Goal: Task Accomplishment & Management: Manage account settings

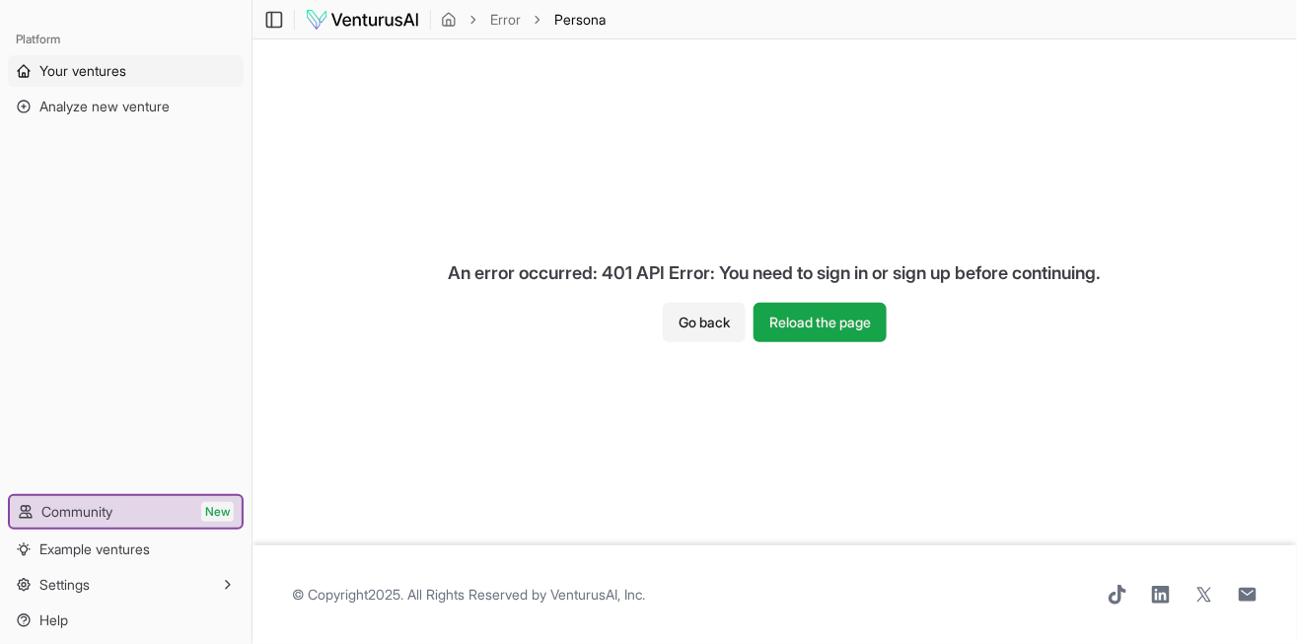
click at [105, 68] on span "Your ventures" at bounding box center [82, 71] width 87 height 20
click at [826, 324] on button "Reload the page" at bounding box center [819, 322] width 133 height 39
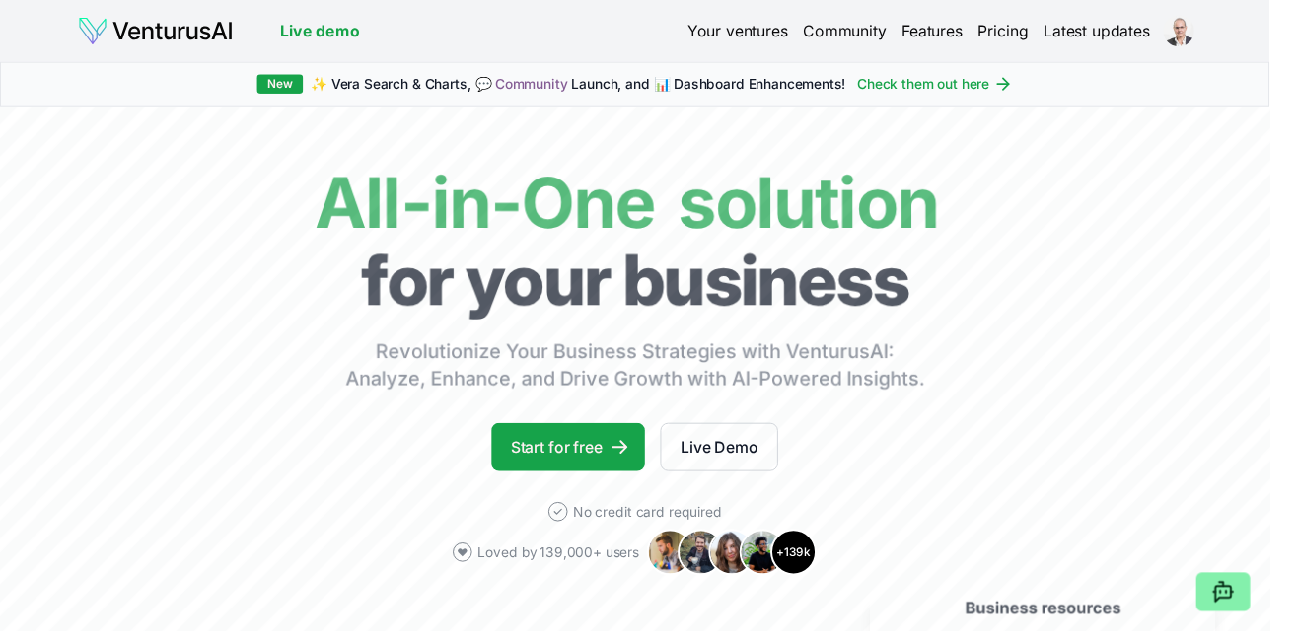
click at [1220, 36] on div "Live demo Your ventures Community Features Pricing Latest updates" at bounding box center [648, 32] width 1265 height 32
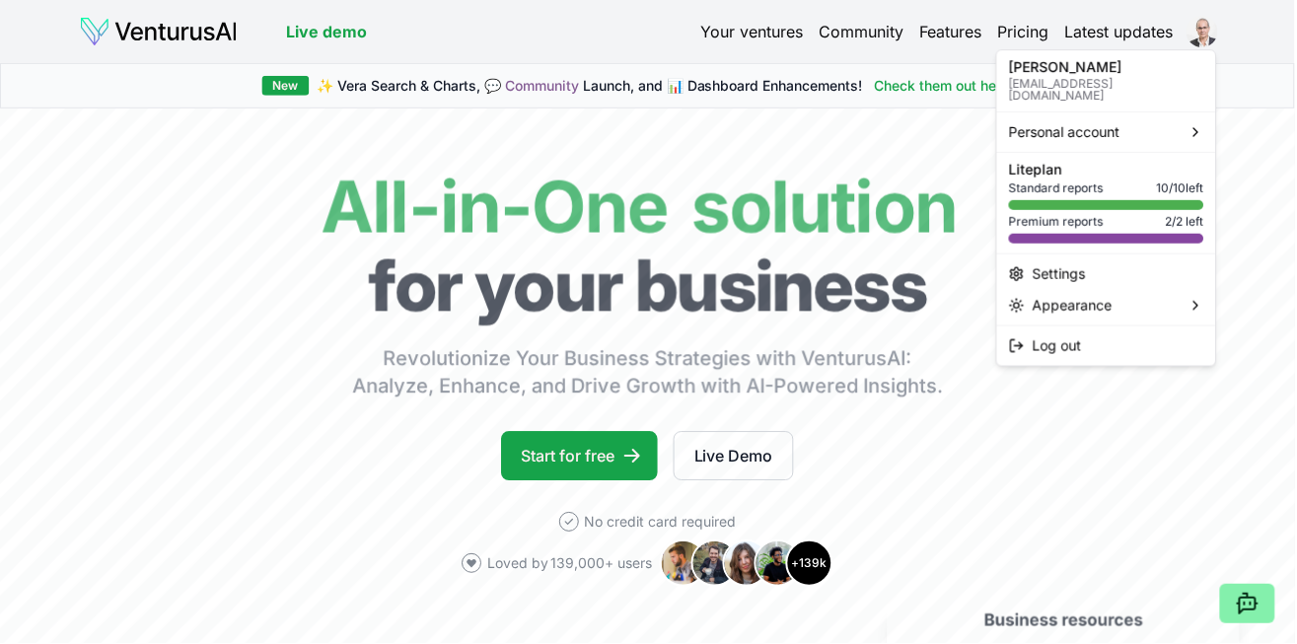
click at [1180, 38] on html "Live demo Your ventures Community Features Pricing Latest updates Live demo New…" at bounding box center [648, 322] width 1297 height 644
click at [1124, 200] on div at bounding box center [1108, 205] width 195 height 10
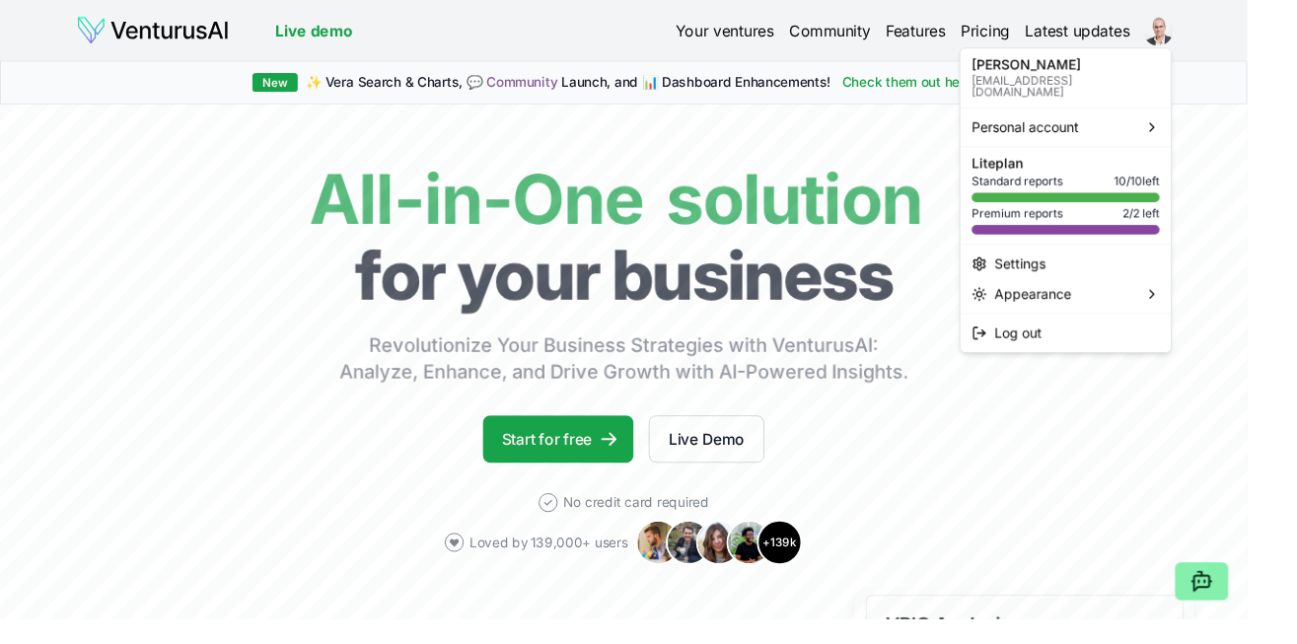
click at [1157, 200] on div at bounding box center [1108, 205] width 195 height 10
click at [1136, 234] on div at bounding box center [1108, 239] width 195 height 10
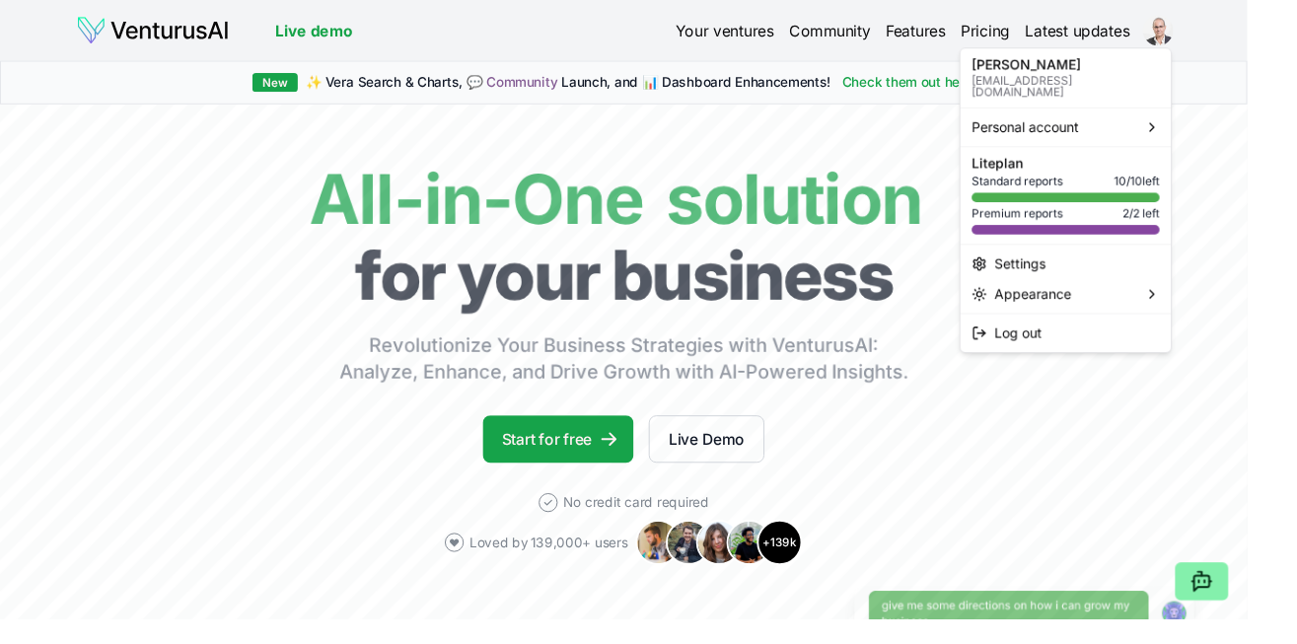
click at [1162, 200] on div at bounding box center [1108, 205] width 195 height 10
click at [1162, 119] on div "Personal account" at bounding box center [1108, 132] width 211 height 32
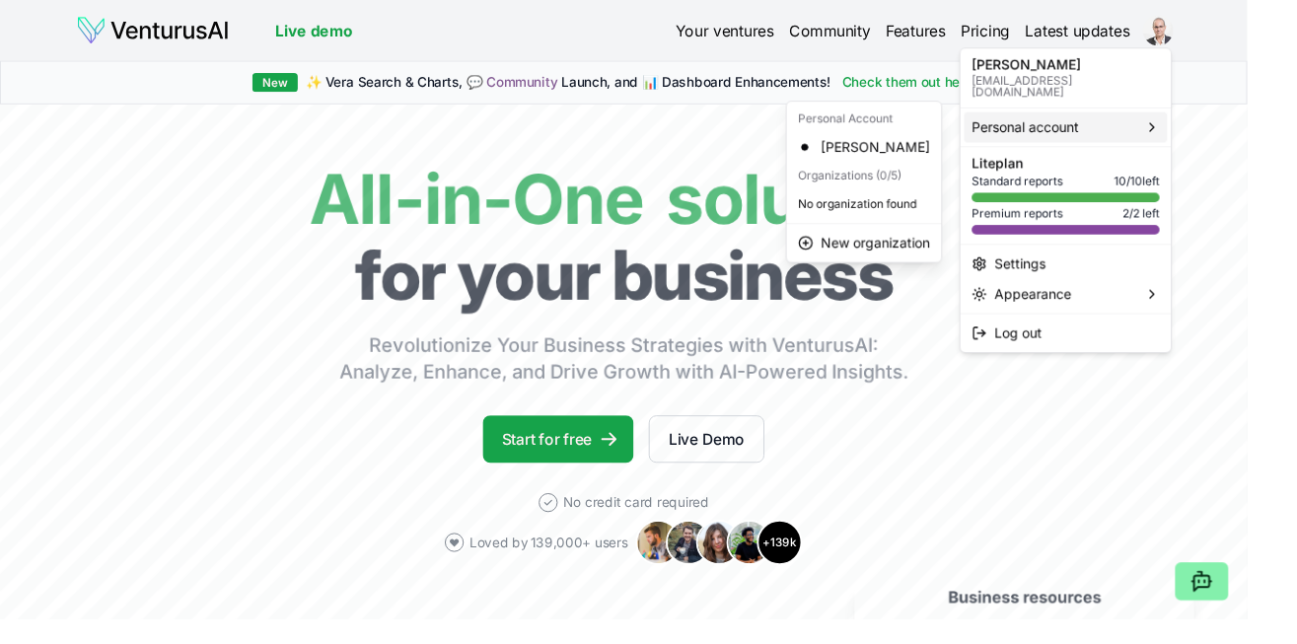
click at [1131, 200] on div at bounding box center [1108, 205] width 195 height 10
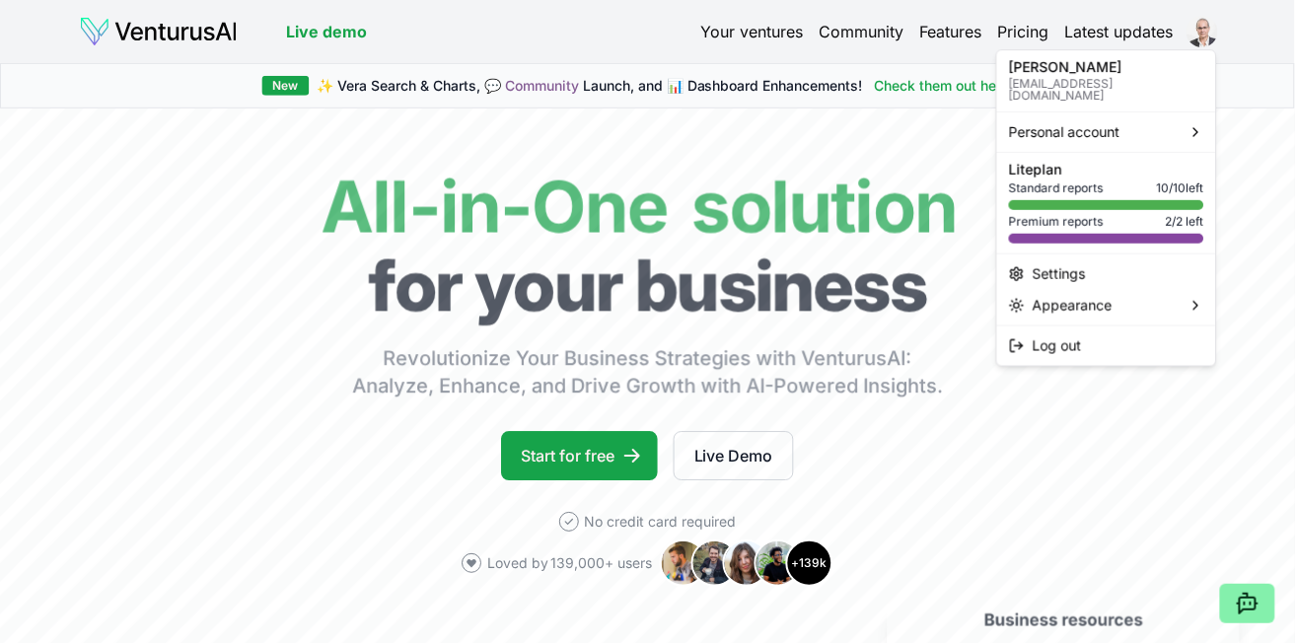
click at [1092, 180] on span "Standard reports" at bounding box center [1058, 188] width 95 height 16
click at [1139, 253] on div at bounding box center [1108, 253] width 219 height 1
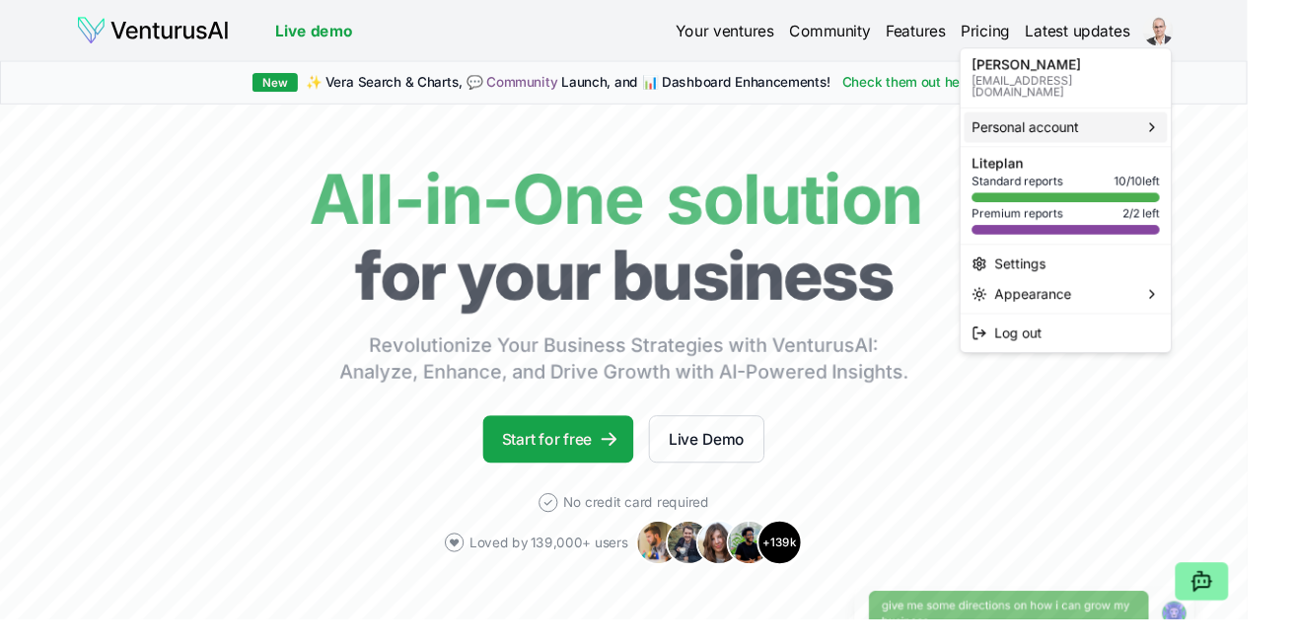
click at [1178, 129] on div "Personal account" at bounding box center [1108, 132] width 211 height 32
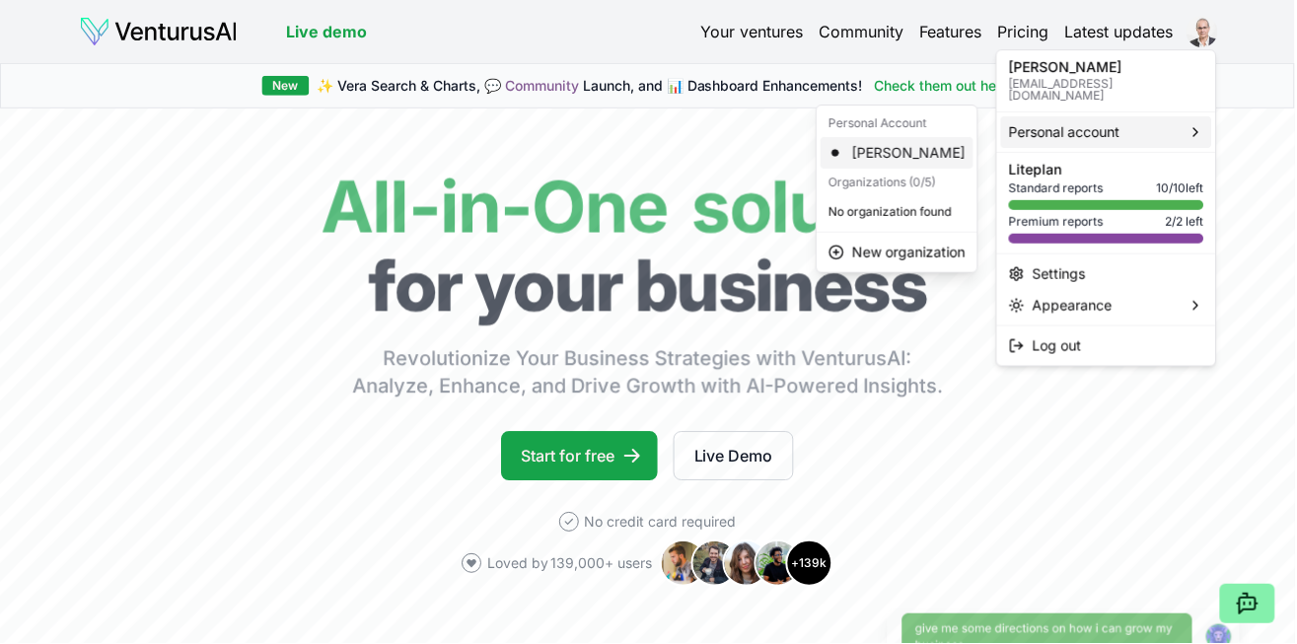
click at [954, 154] on div "[PERSON_NAME]" at bounding box center [897, 153] width 153 height 32
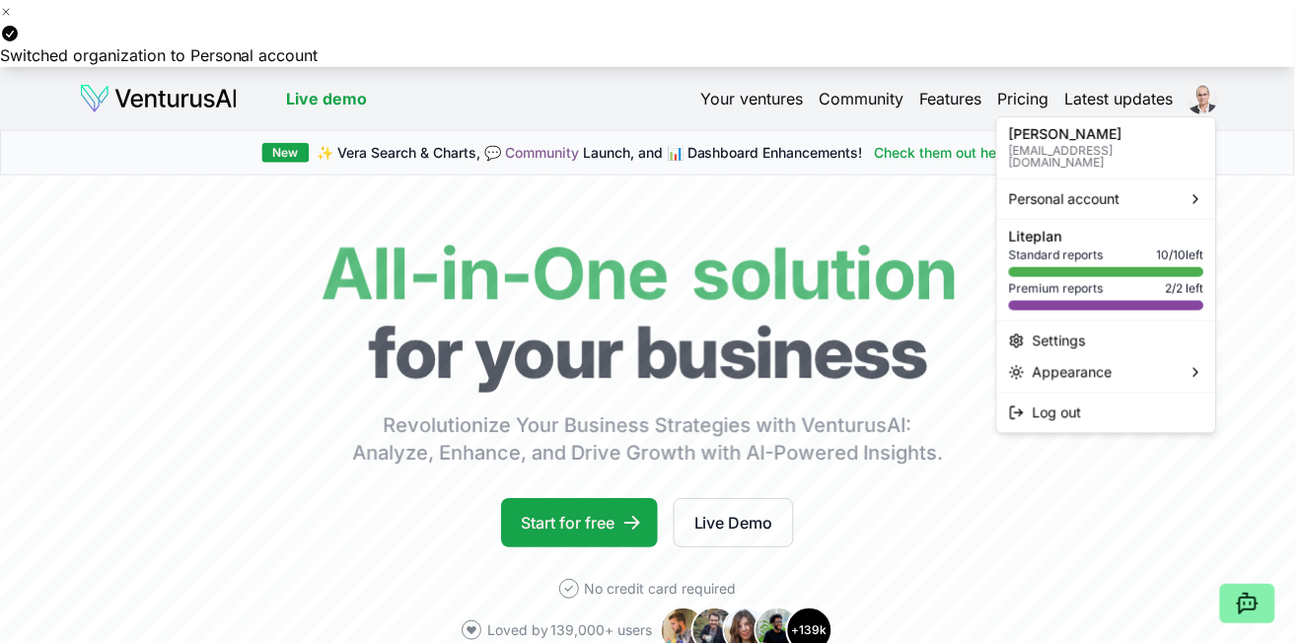
click at [1171, 105] on html "Switched organization to Personal account Live demo Your ventures Community Fea…" at bounding box center [648, 322] width 1297 height 644
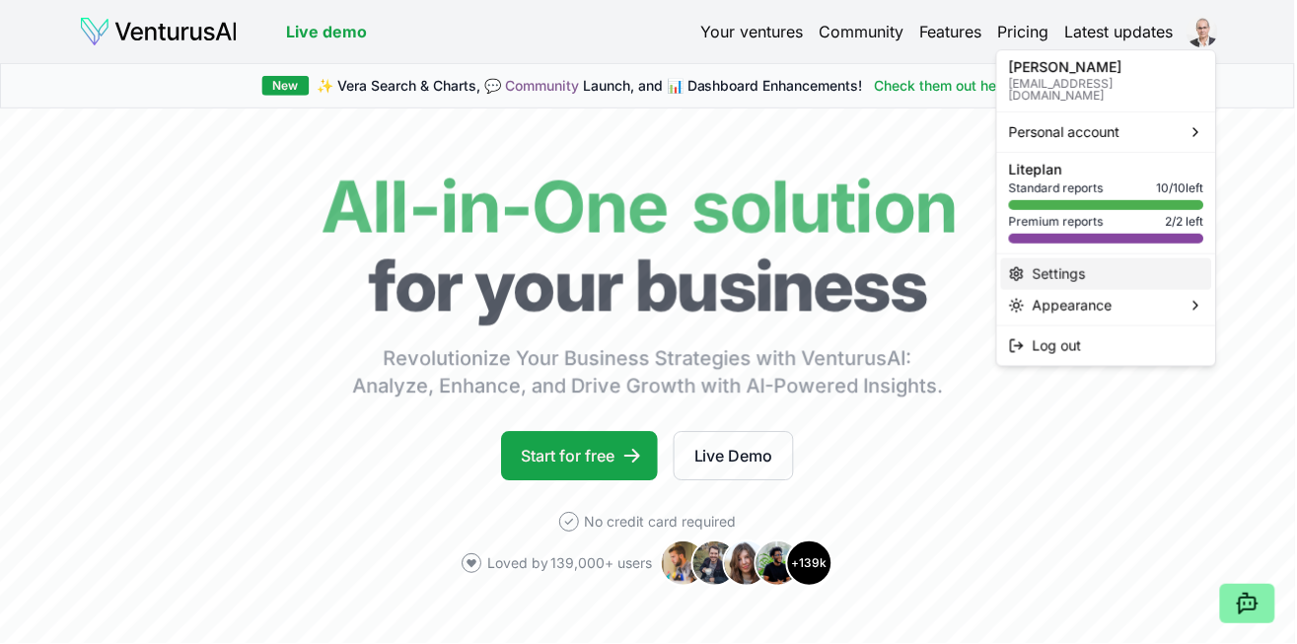
click at [1057, 266] on div "Settings" at bounding box center [1108, 274] width 211 height 32
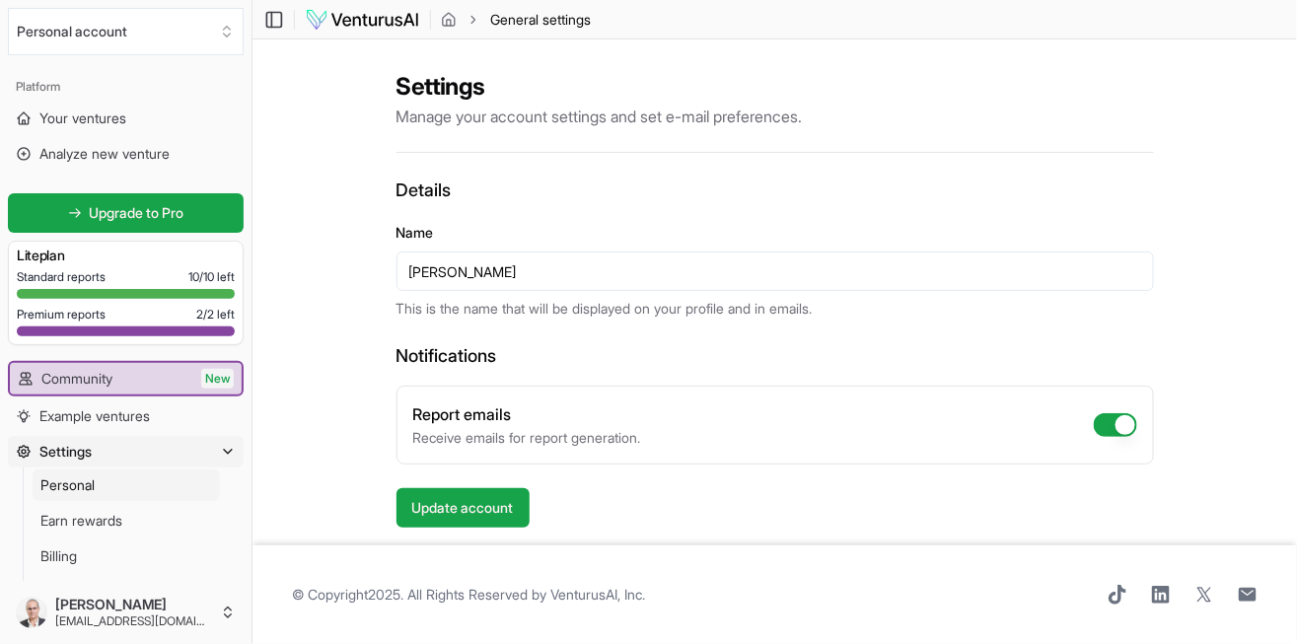
scroll to position [56, 0]
click at [91, 119] on span "Your ventures" at bounding box center [82, 118] width 87 height 20
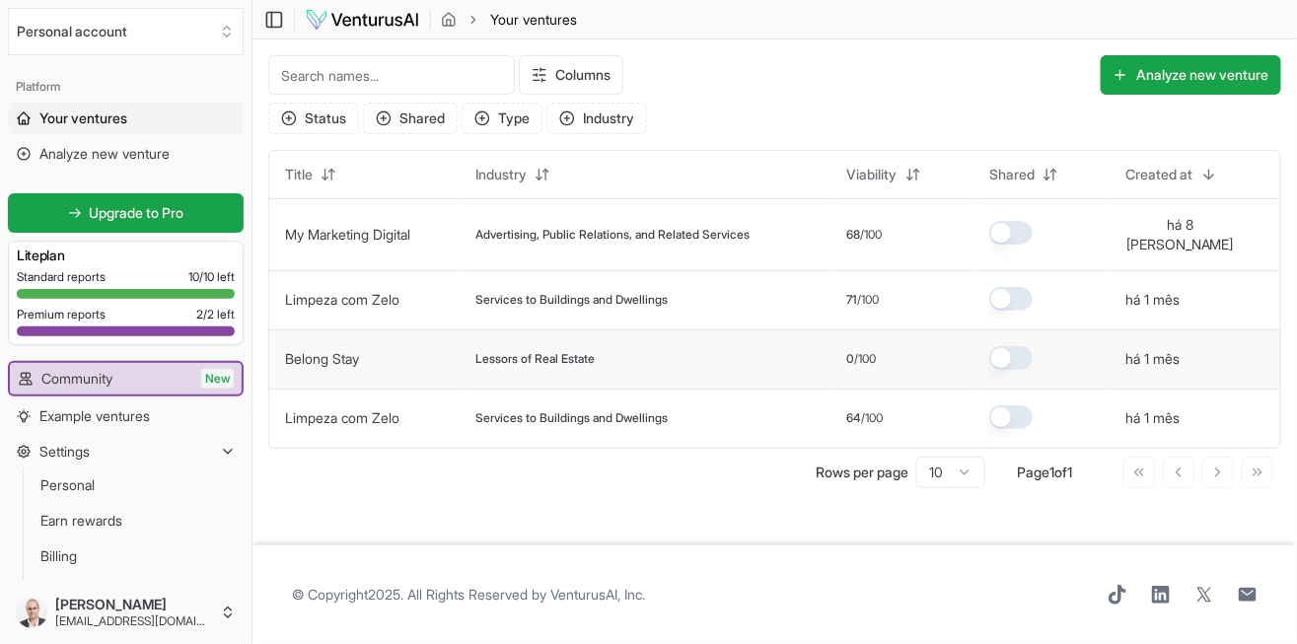
click at [595, 351] on span "Lessors of Real Estate" at bounding box center [534, 359] width 119 height 16
click at [667, 351] on div "Lessors of Real Estate" at bounding box center [644, 359] width 339 height 16
click at [1148, 349] on button "há 1 mês" at bounding box center [1153, 359] width 54 height 20
click at [749, 351] on div "Lessors of Real Estate" at bounding box center [644, 359] width 339 height 16
click at [1167, 349] on button "há 1 mês" at bounding box center [1153, 359] width 54 height 20
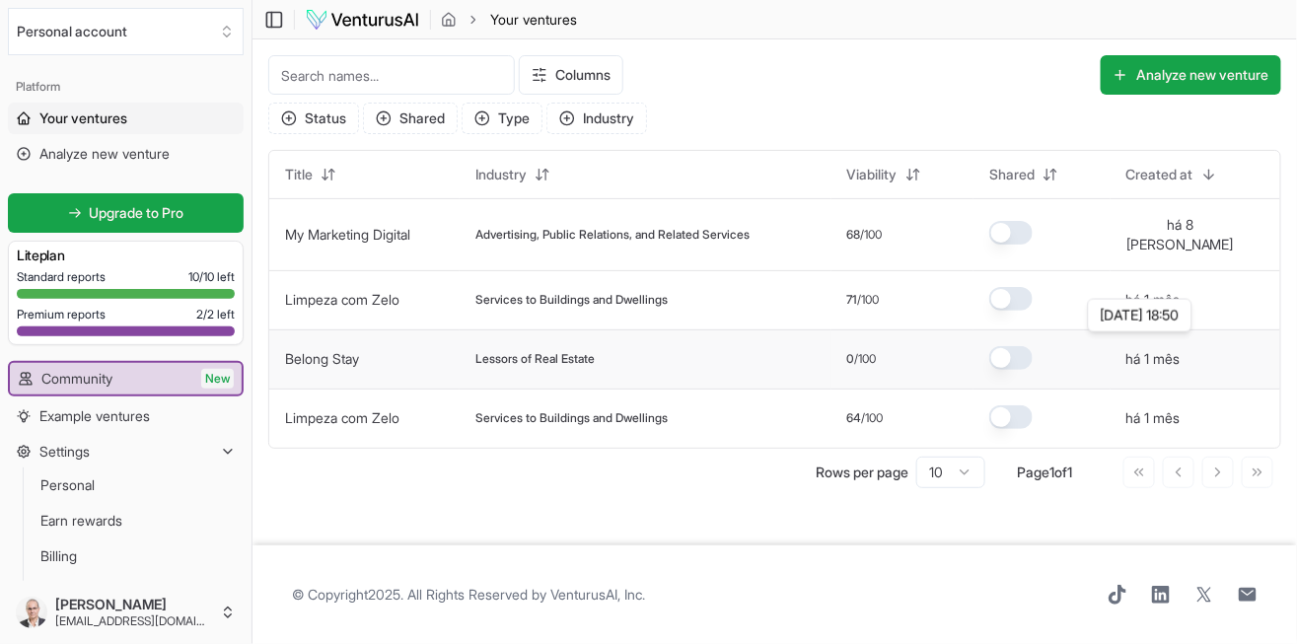
click at [1177, 349] on button "há 1 mês" at bounding box center [1153, 359] width 54 height 20
click at [359, 351] on link "Belong Stay" at bounding box center [322, 358] width 74 height 17
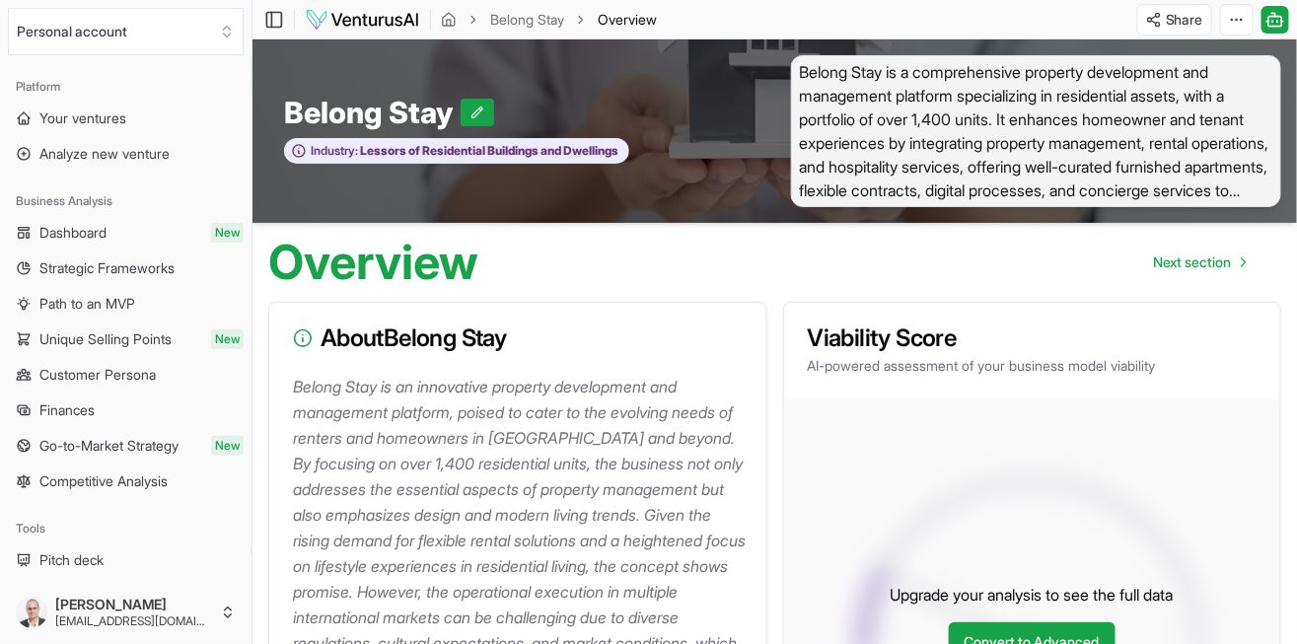
click at [416, 347] on h3 "About Belong Stay" at bounding box center [518, 338] width 450 height 24
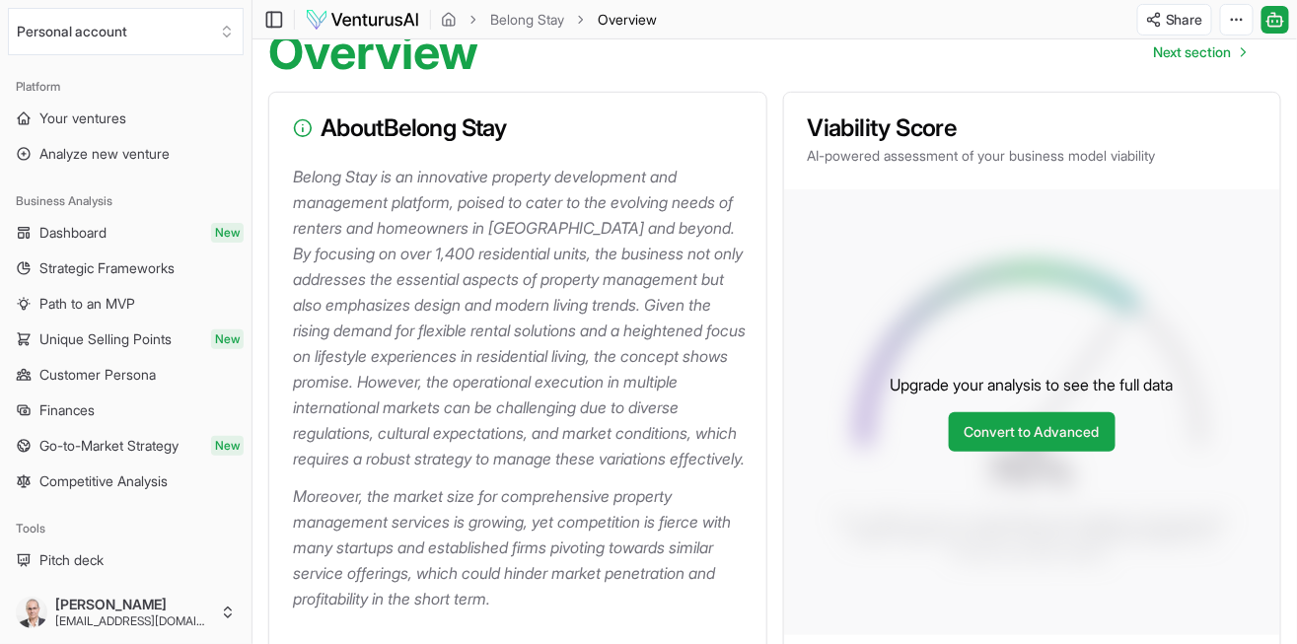
scroll to position [211, 0]
click at [1052, 442] on link "Convert to Advanced" at bounding box center [1031, 430] width 167 height 39
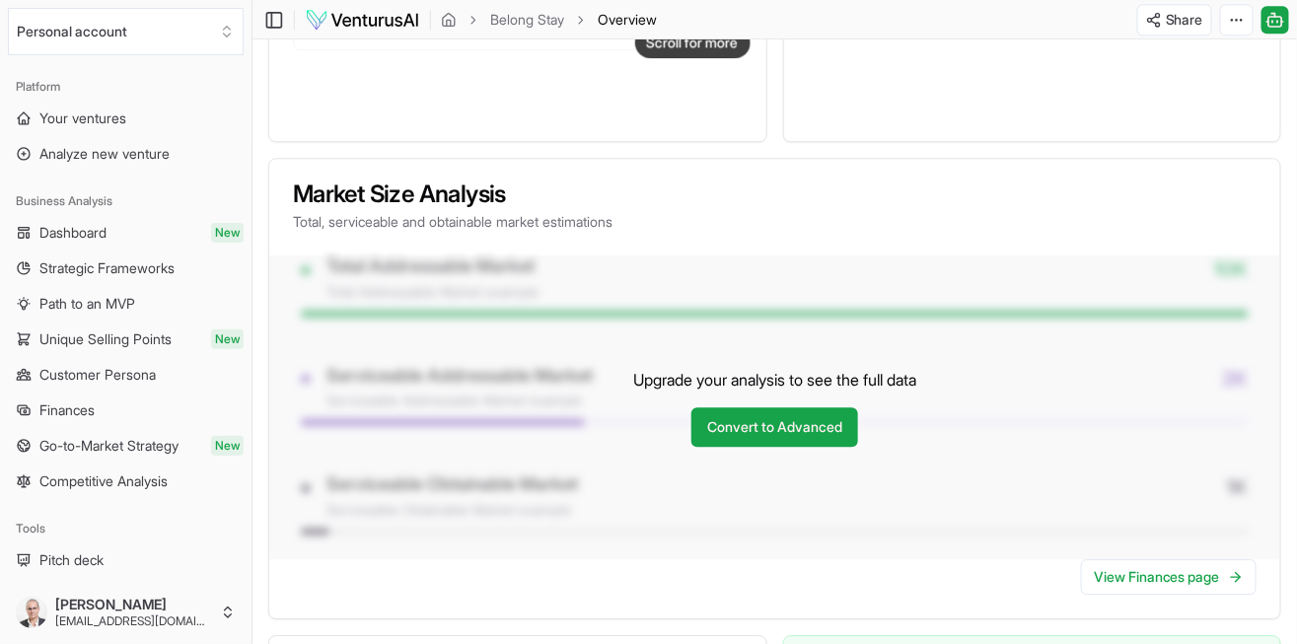
scroll to position [1570, 0]
click at [785, 447] on link "Convert to Advanced" at bounding box center [774, 426] width 167 height 39
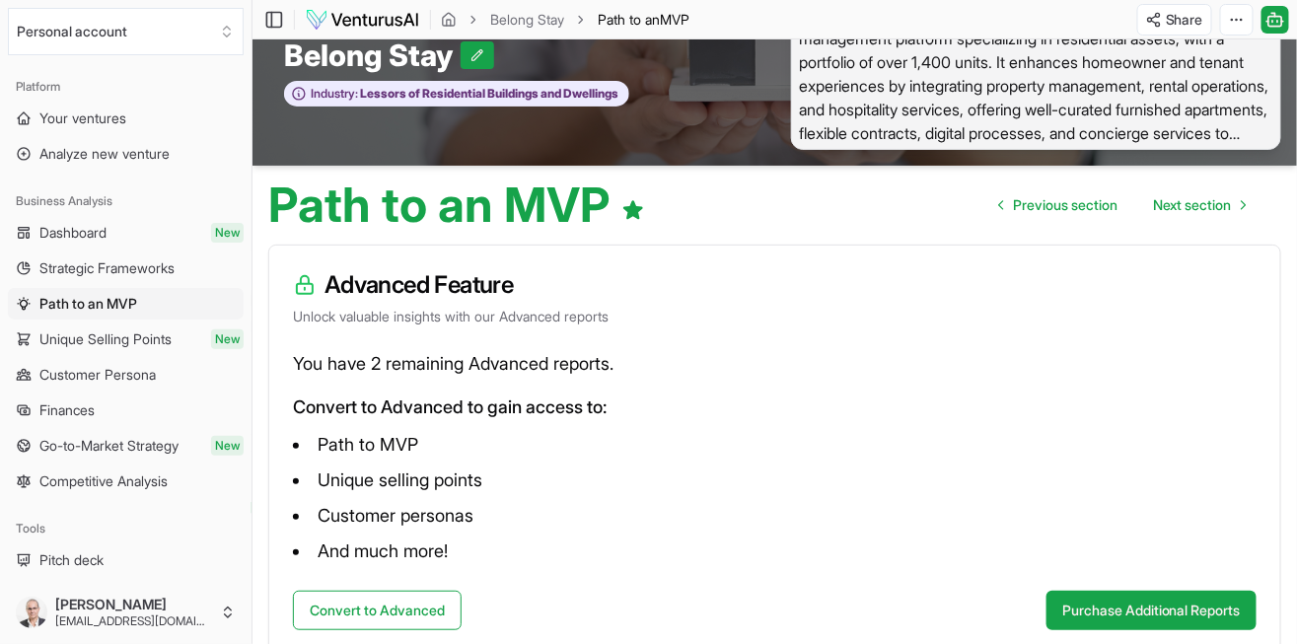
scroll to position [87, 0]
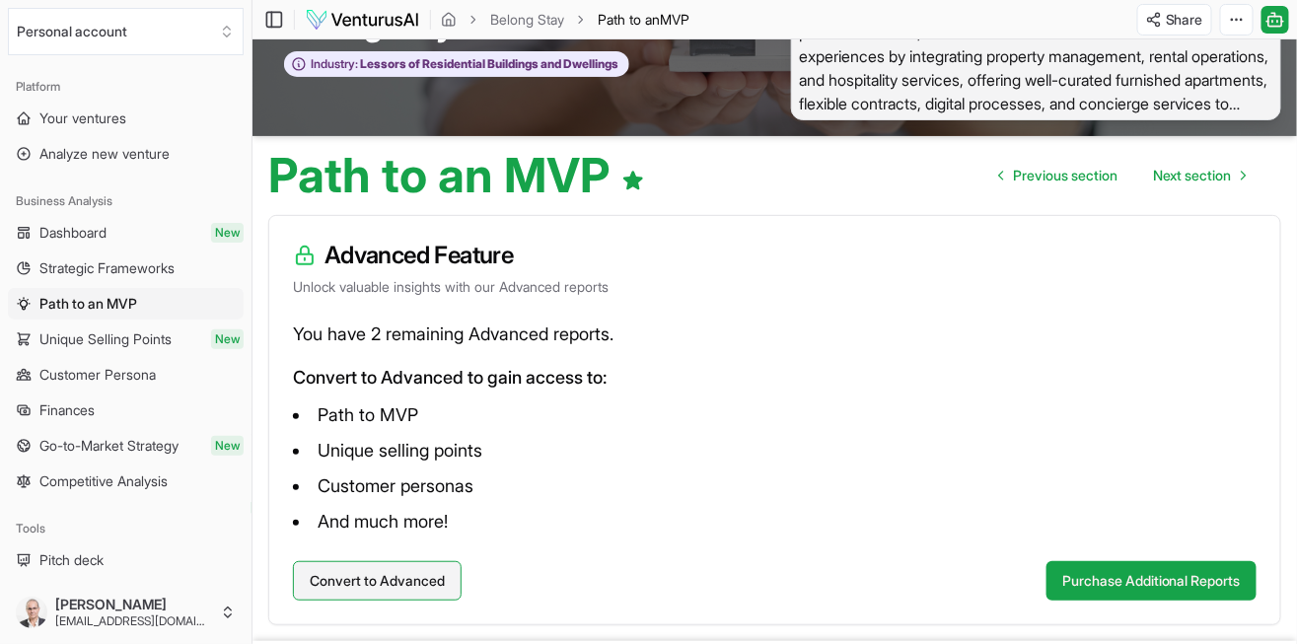
click at [381, 584] on button "Convert to Advanced" at bounding box center [377, 580] width 169 height 39
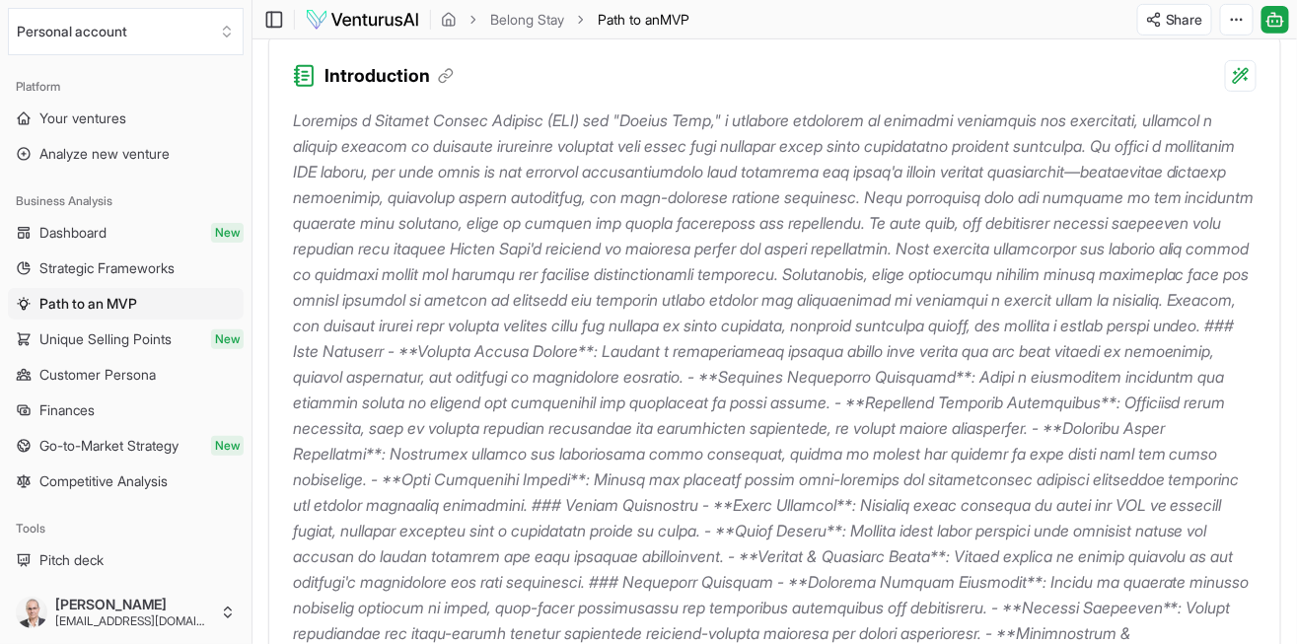
scroll to position [266, 0]
click at [1244, 22] on html "Personal account Platform Your ventures Analyze new venture Business Analysis D…" at bounding box center [648, 56] width 1297 height 644
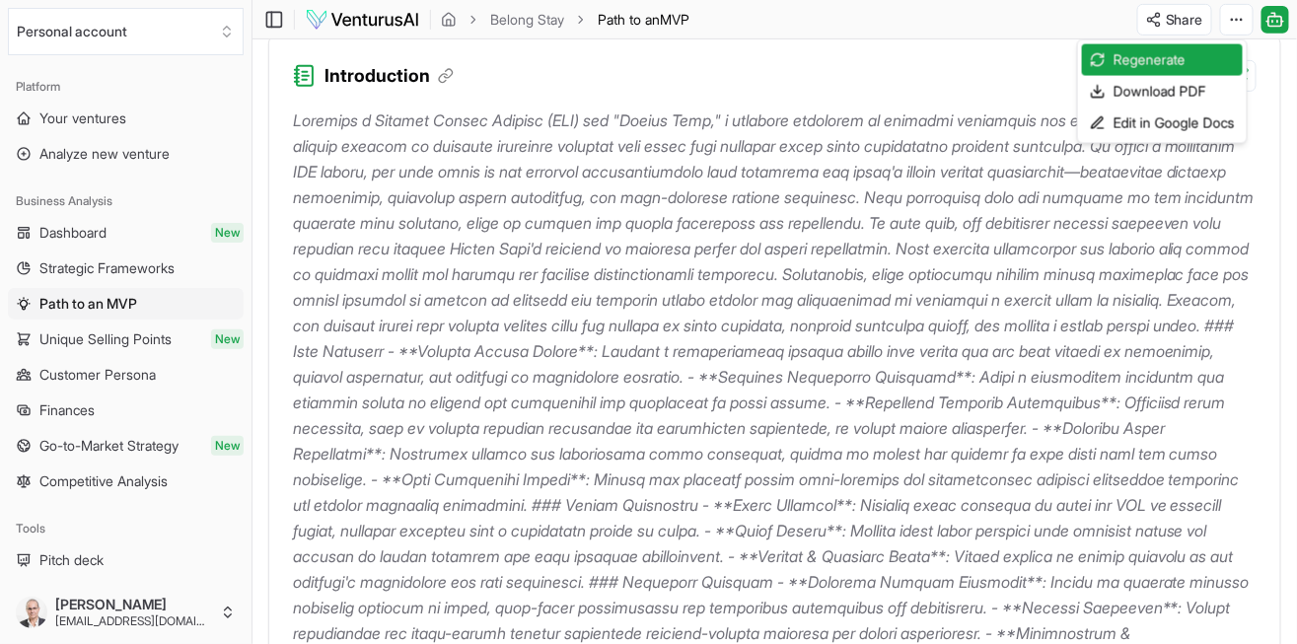
click at [1286, 20] on html "Personal account Platform Your ventures Analyze new venture Business Analysis D…" at bounding box center [648, 56] width 1297 height 644
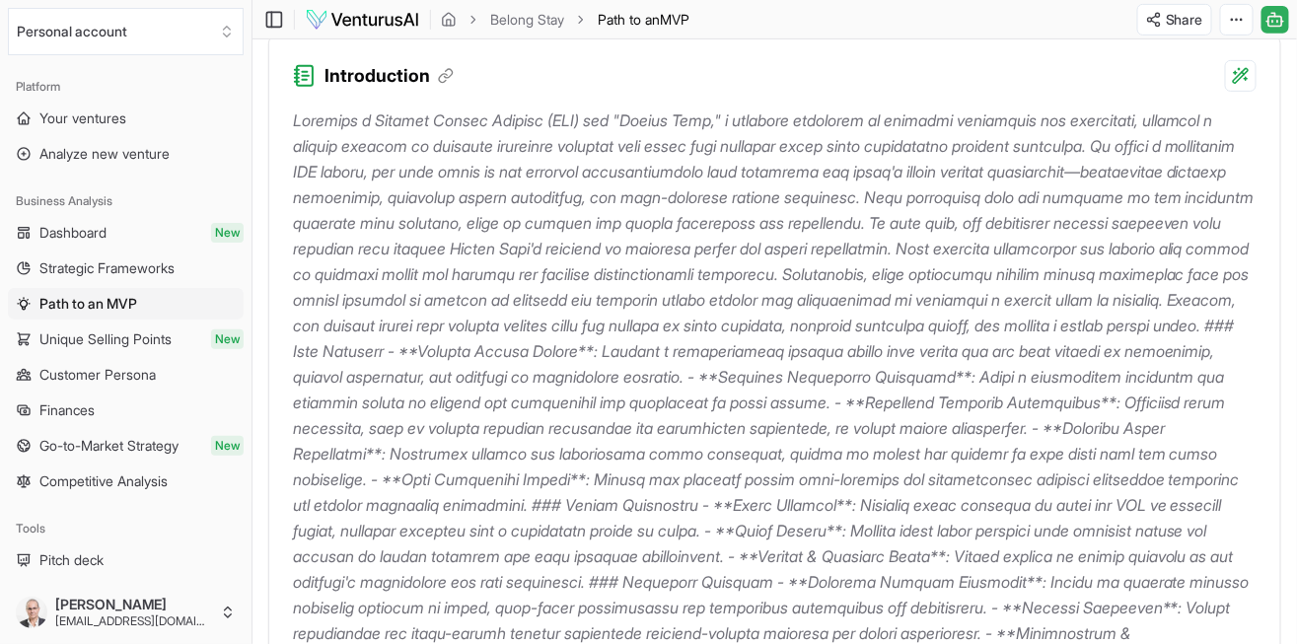
click at [1286, 20] on button "Toggle Chat Sidebar" at bounding box center [1275, 20] width 28 height 28
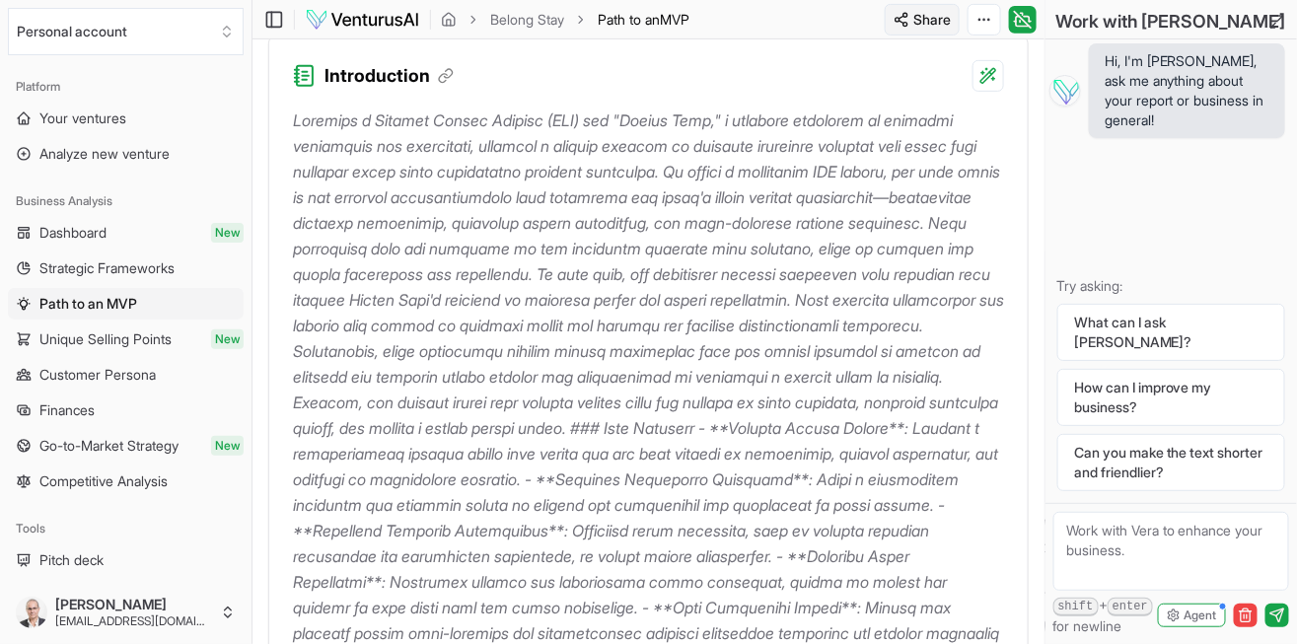
click at [921, 14] on html "Personal account Platform Your ventures Analyze new venture Business Analysis D…" at bounding box center [648, 56] width 1297 height 644
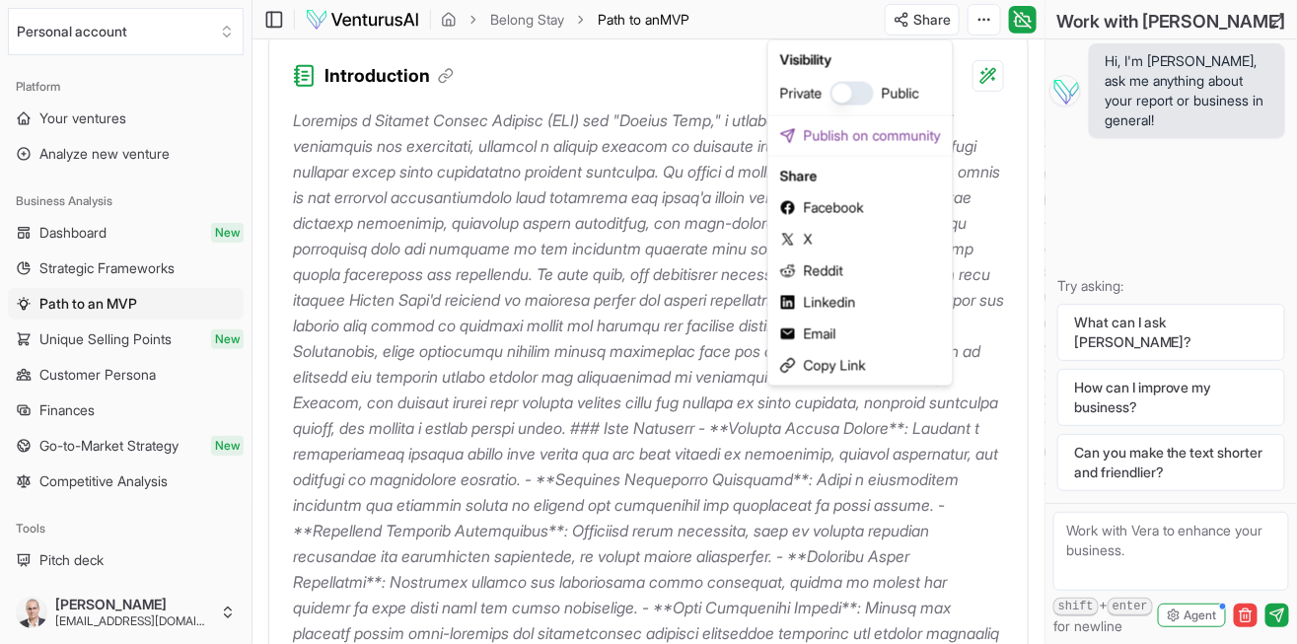
click at [625, 356] on html "Personal account Platform Your ventures Analyze new venture Business Analysis D…" at bounding box center [648, 56] width 1297 height 644
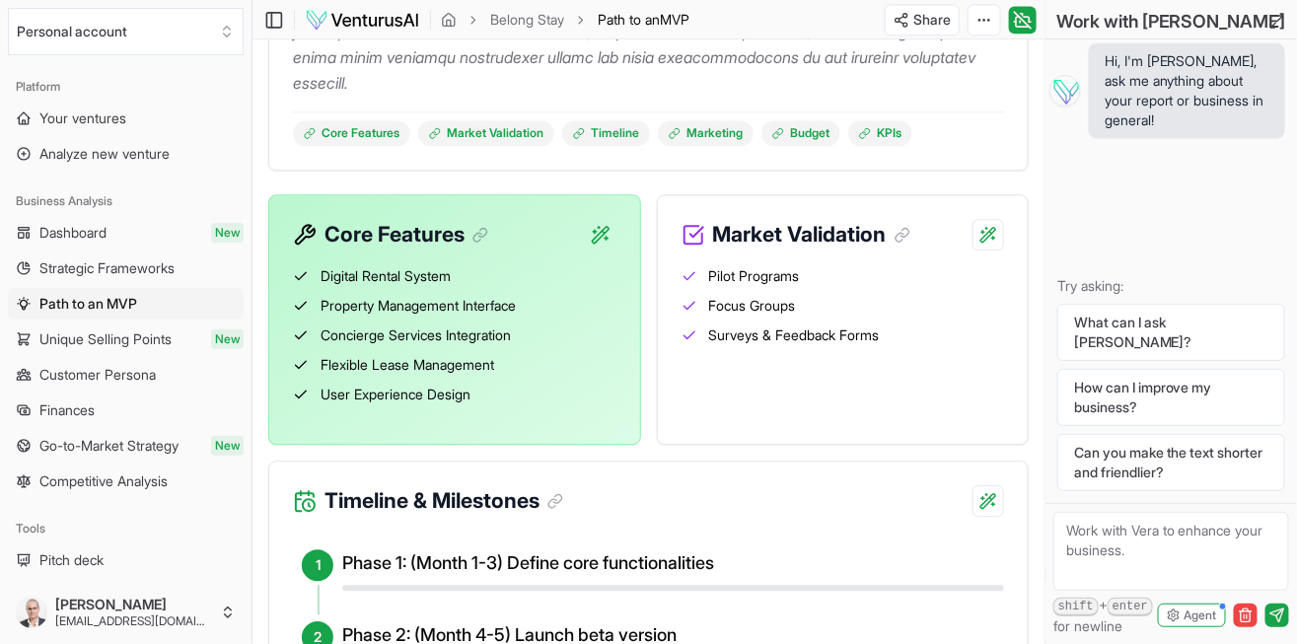
scroll to position [1441, 0]
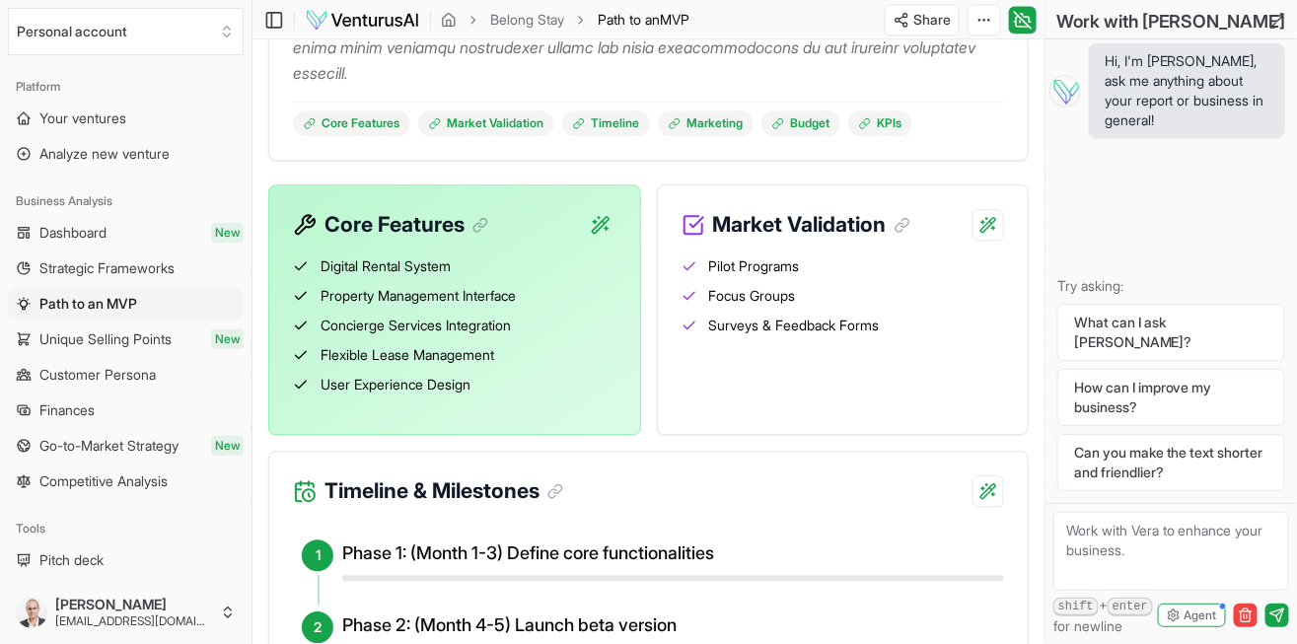
click at [607, 292] on ul "Digital Rental System Property Management Interface Concierge Services Integrat…" at bounding box center [454, 318] width 323 height 154
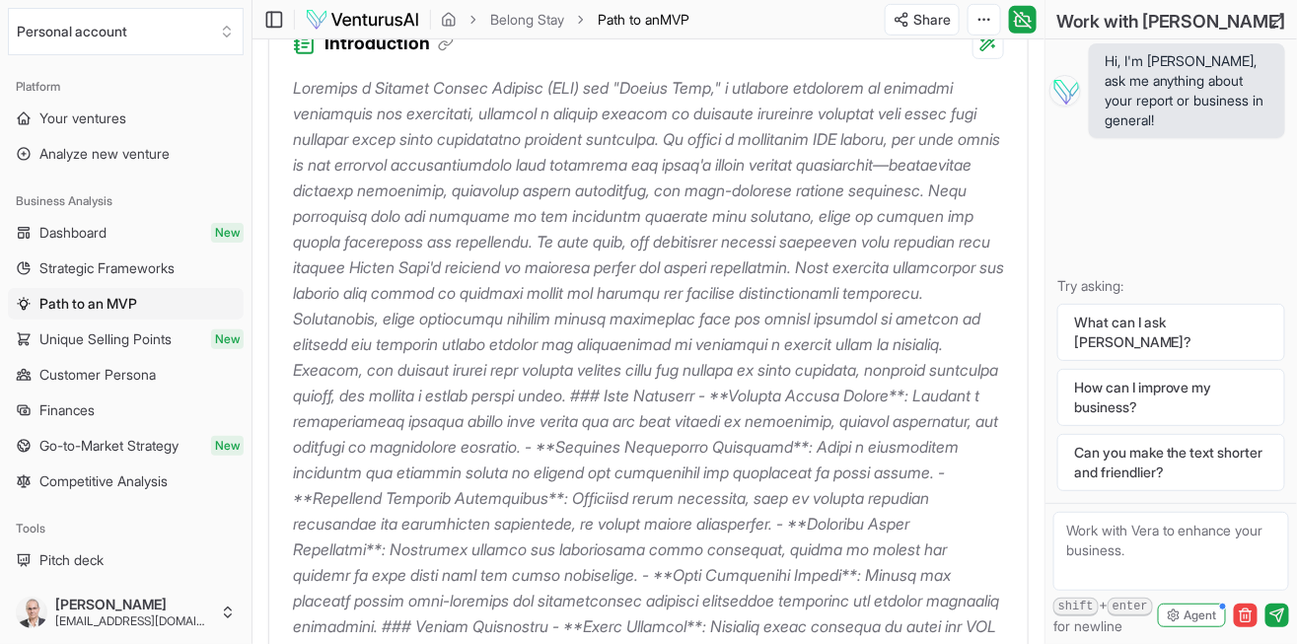
scroll to position [0, 0]
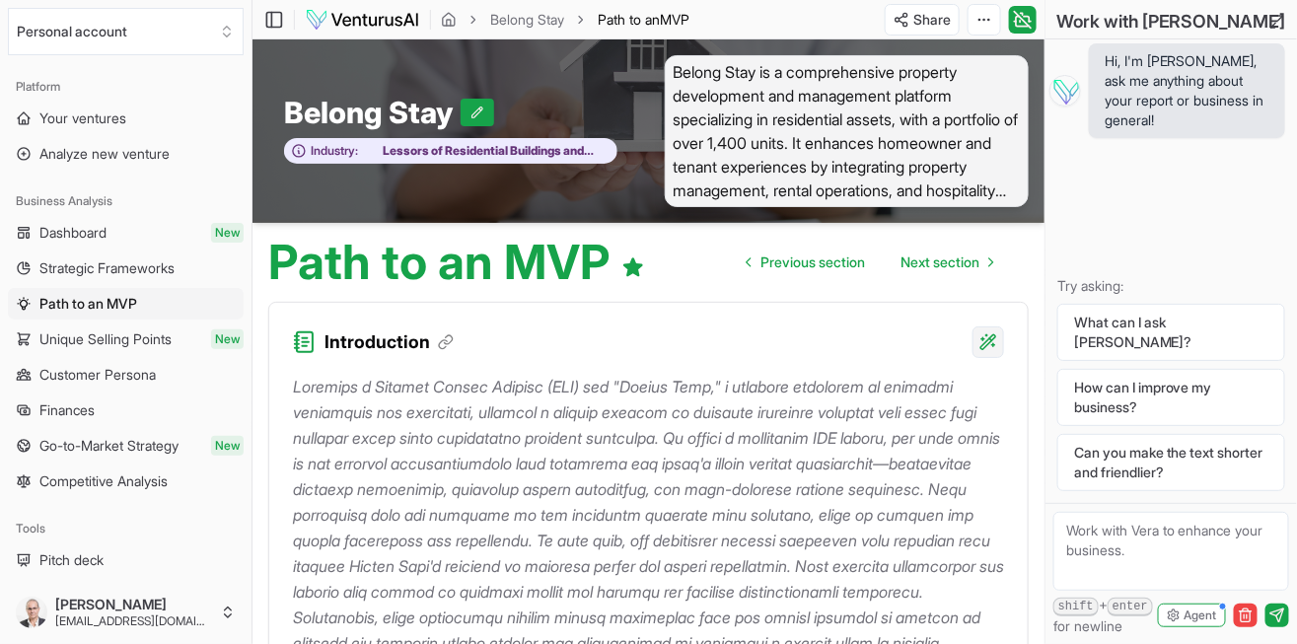
click at [991, 343] on html "Personal account Platform Your ventures Analyze new venture Business Analysis D…" at bounding box center [648, 322] width 1297 height 644
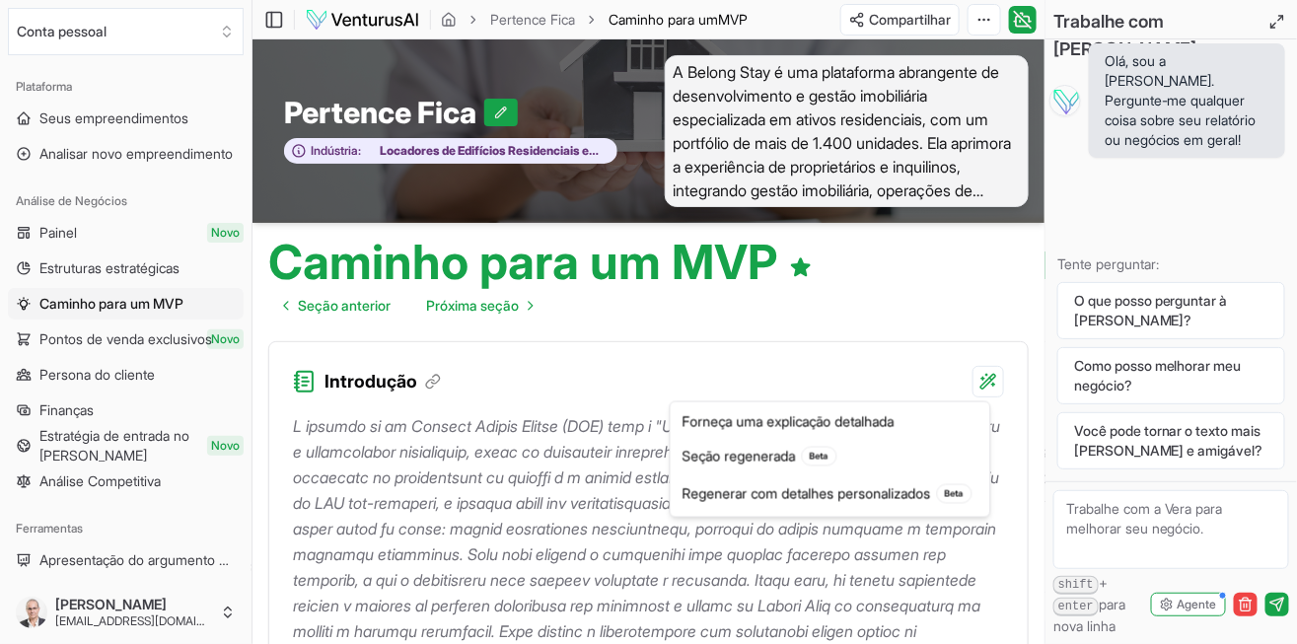
click at [942, 292] on html "Conta pessoal Plataforma Seus empreendimentos Analisar novo empreendimento Anál…" at bounding box center [648, 322] width 1297 height 644
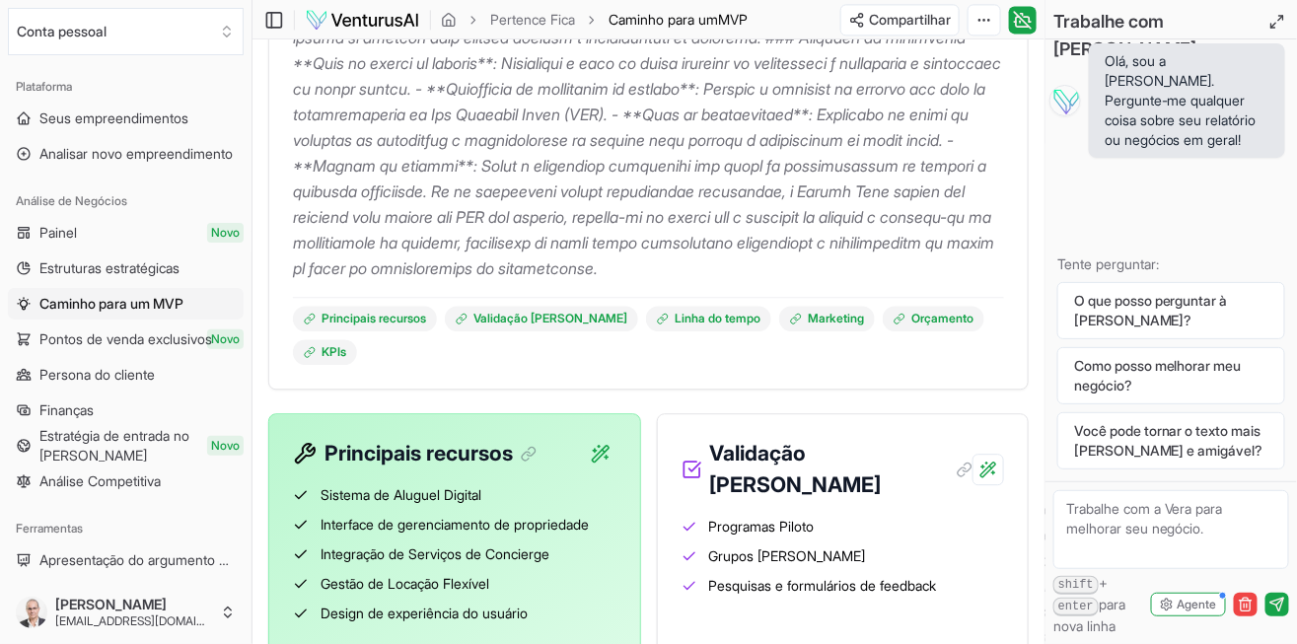
scroll to position [1413, 0]
click at [10, 15] on button "Conta pessoal" at bounding box center [126, 31] width 236 height 47
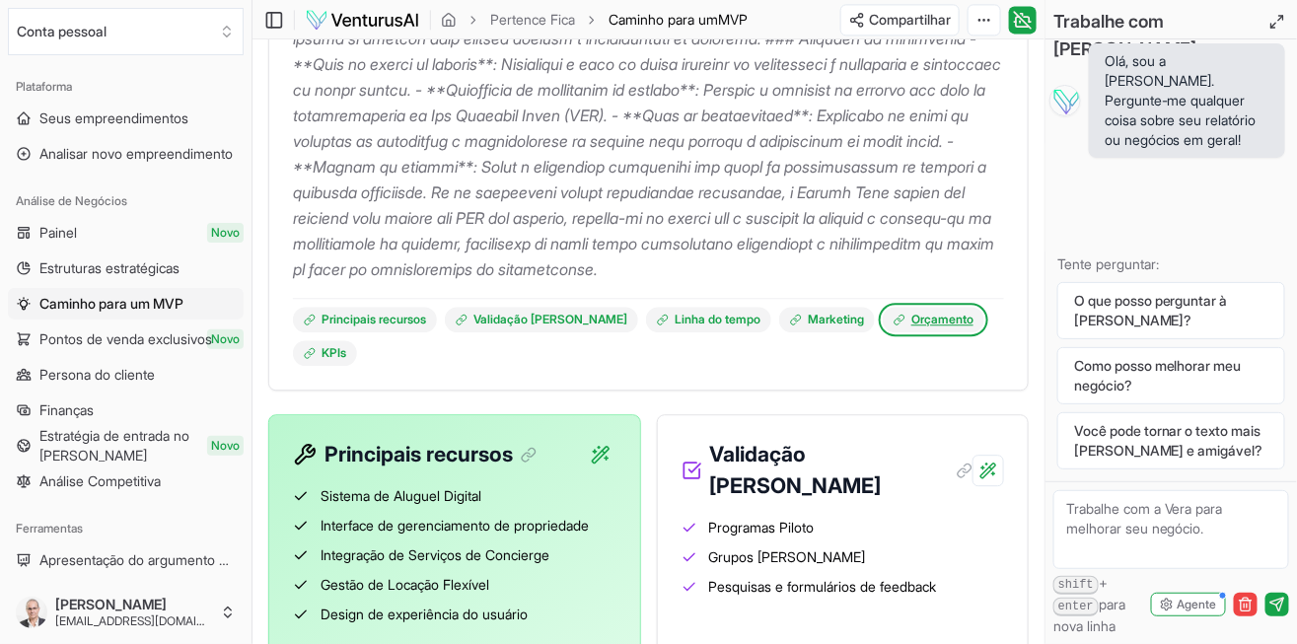
click at [920, 326] on font "Orçamento" at bounding box center [942, 319] width 62 height 15
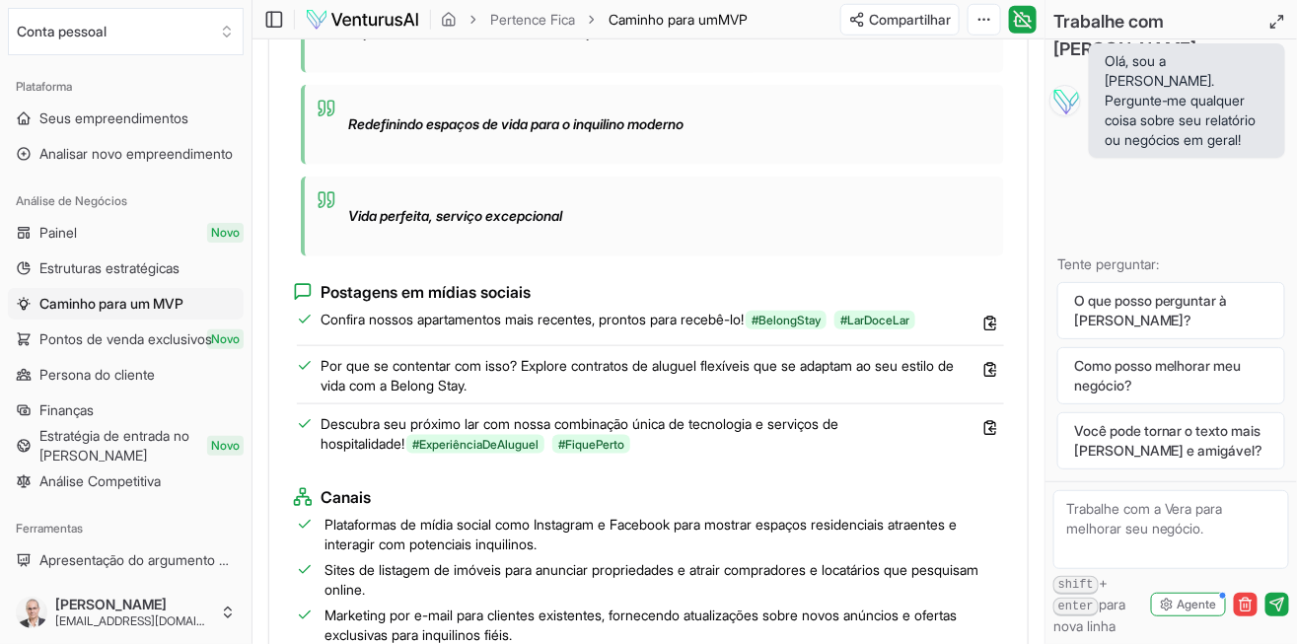
scroll to position [2842, 0]
click at [996, 322] on icon at bounding box center [994, 320] width 3 height 4
click at [994, 371] on icon at bounding box center [992, 371] width 7 height 0
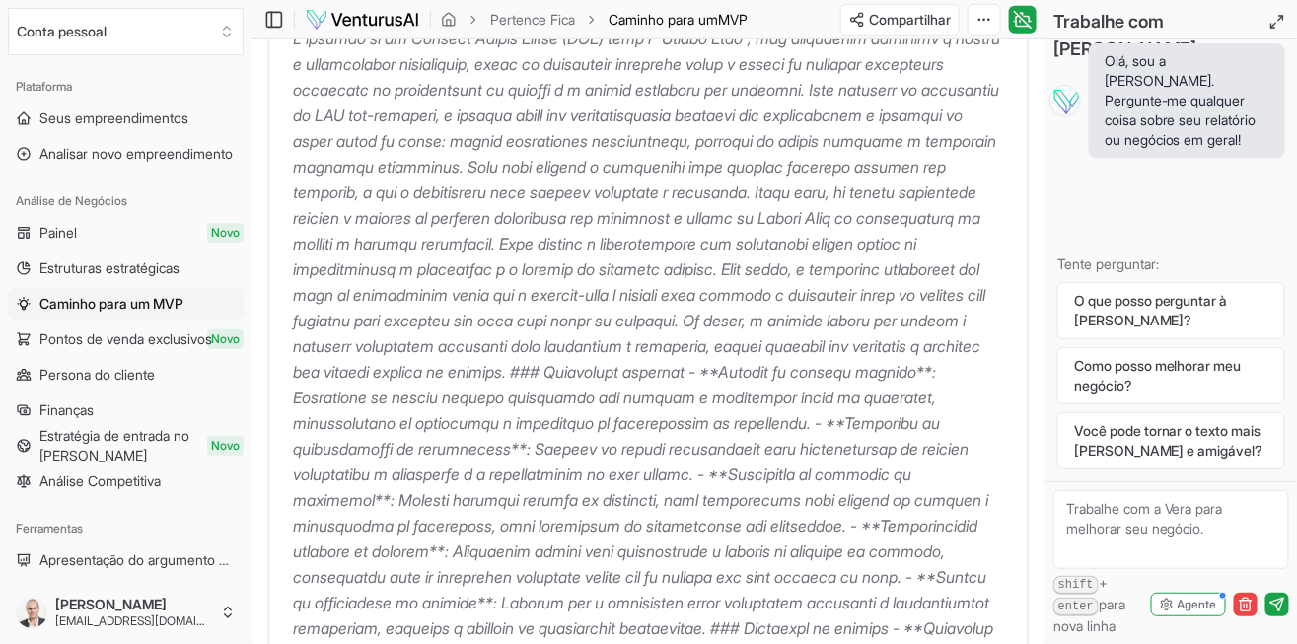
scroll to position [0, 0]
